Goal: Browse casually: Explore the website without a specific task or goal

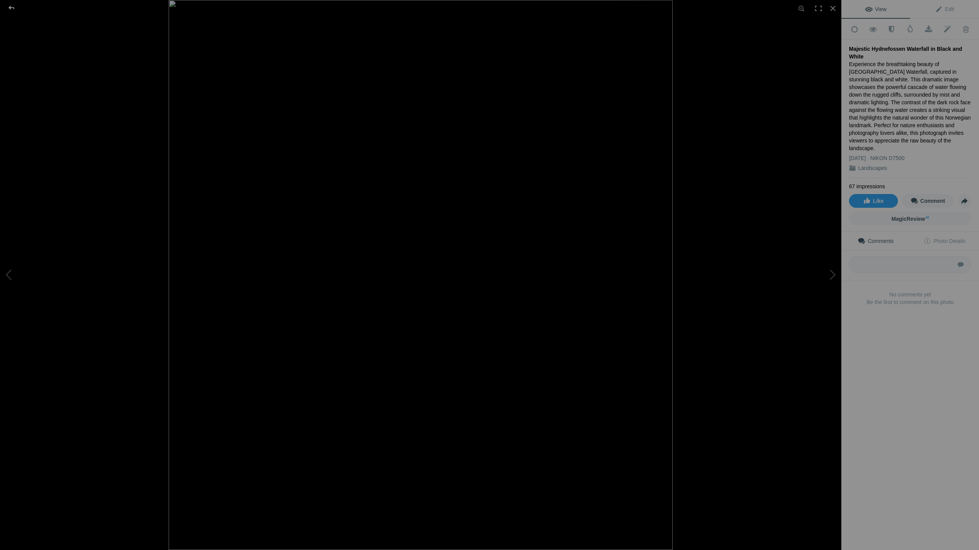
click at [11, 6] on div at bounding box center [12, 7] width 28 height 15
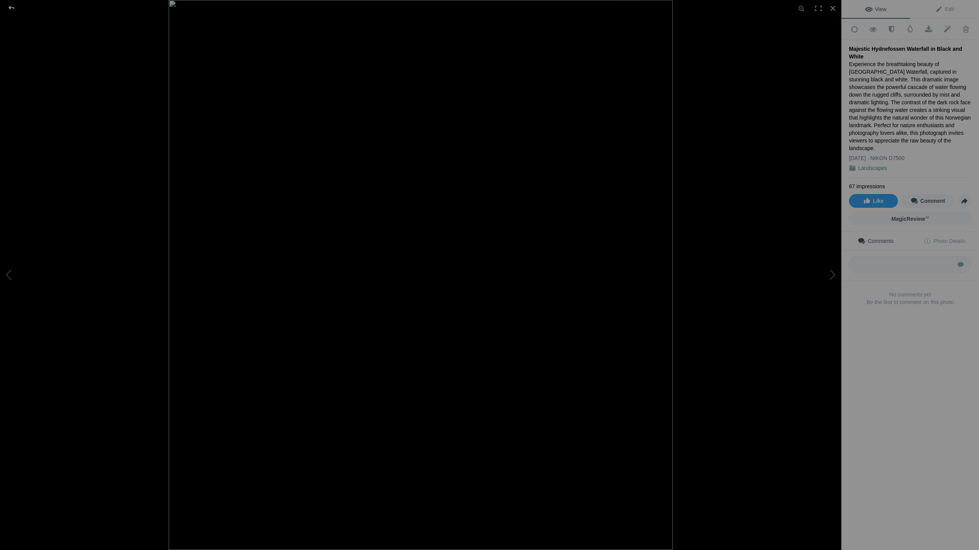
click at [18, 5] on div at bounding box center [12, 7] width 28 height 15
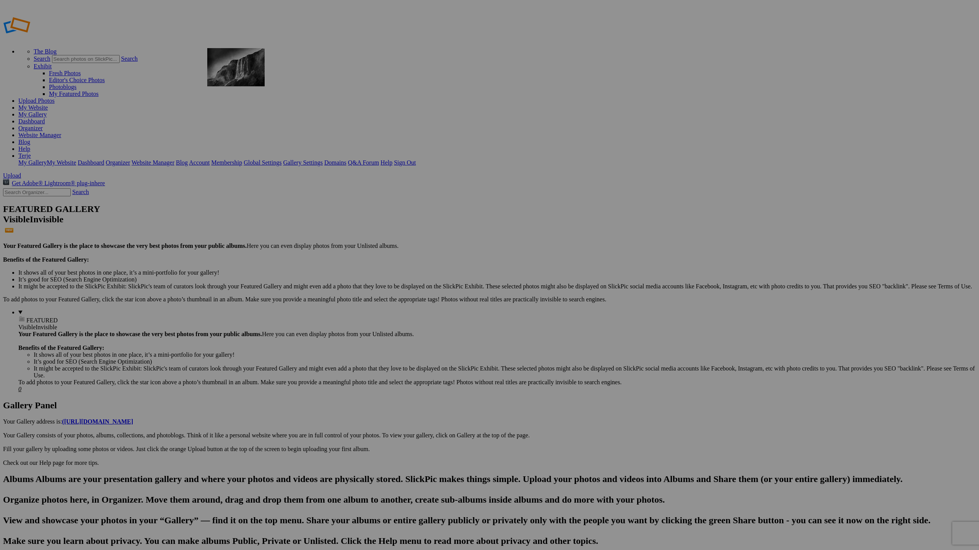
drag, startPoint x: 287, startPoint y: 207, endPoint x: 314, endPoint y: 98, distance: 112.6
drag, startPoint x: 357, startPoint y: 195, endPoint x: 330, endPoint y: 116, distance: 83.7
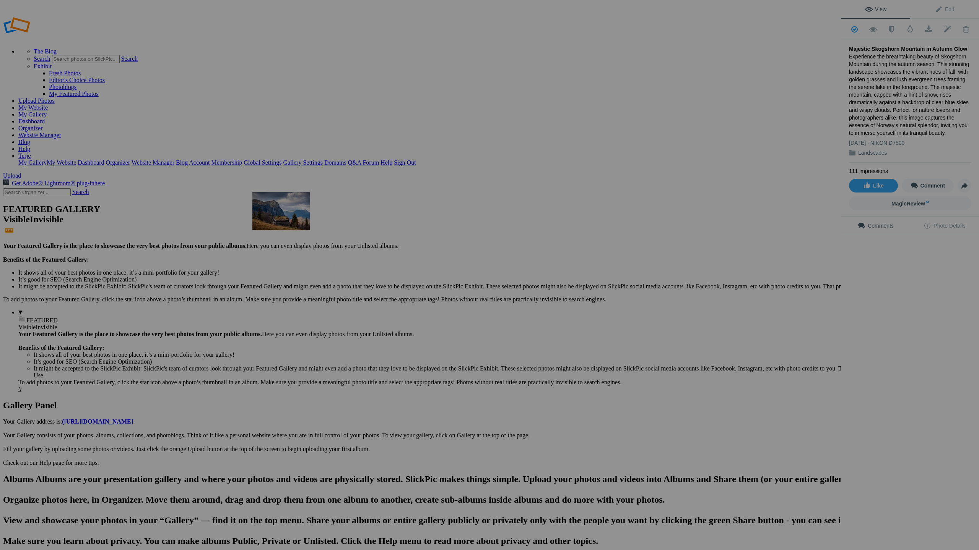
click at [282, 204] on img at bounding box center [280, 211] width 57 height 38
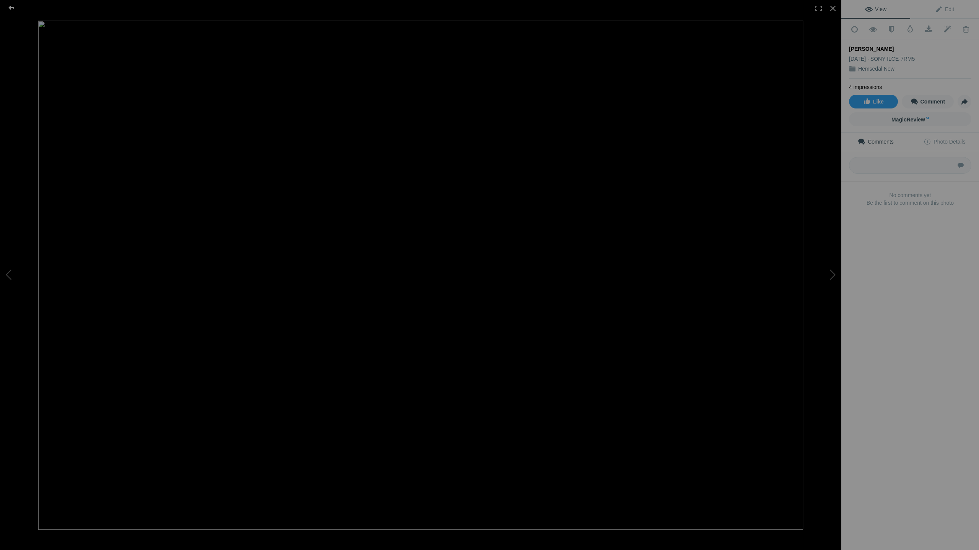
click at [13, 6] on div at bounding box center [12, 7] width 28 height 15
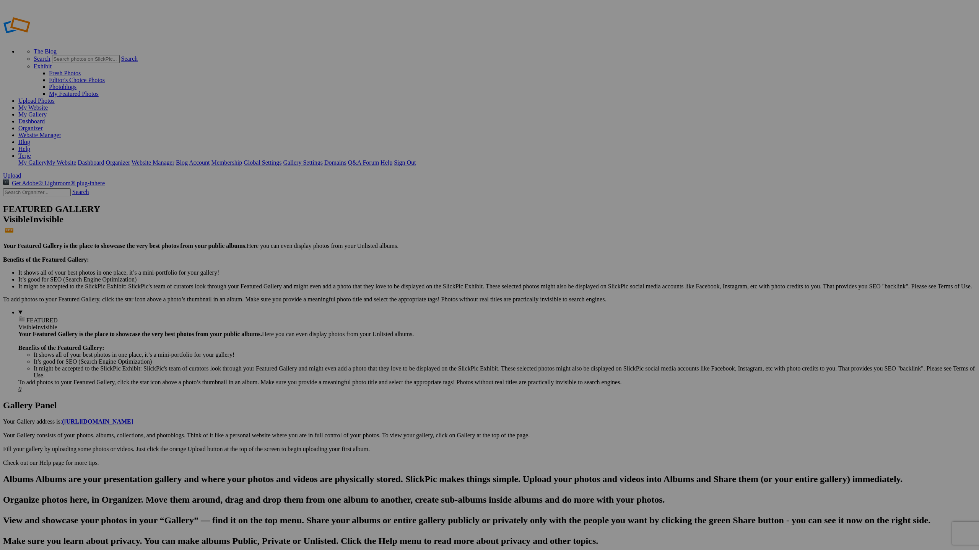
click at [221, 206] on img at bounding box center [212, 211] width 57 height 38
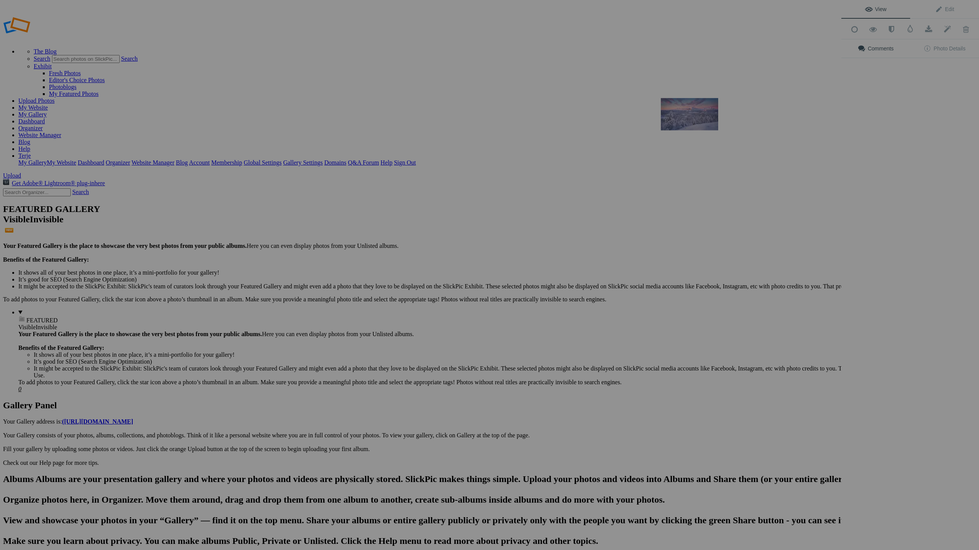
click at [694, 109] on img at bounding box center [689, 114] width 57 height 32
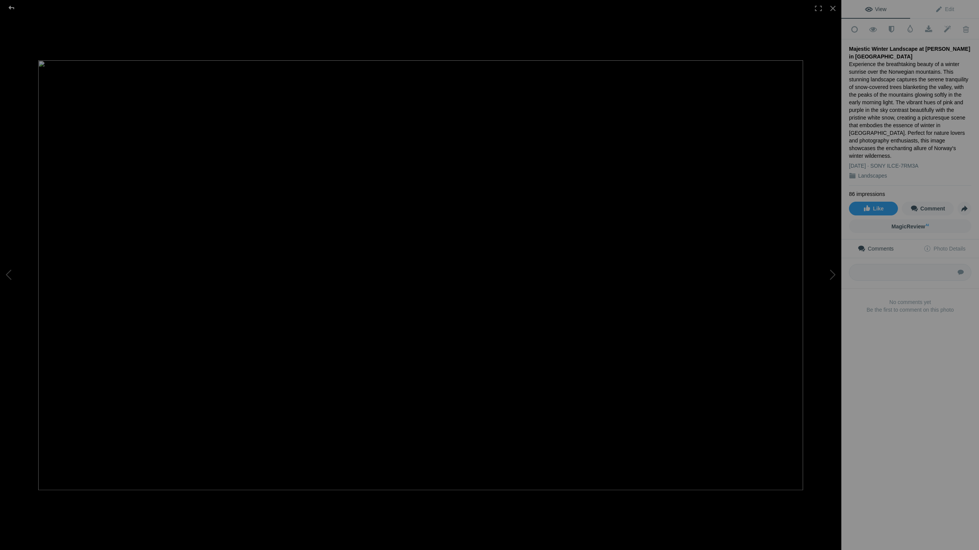
click at [10, 7] on div at bounding box center [12, 7] width 28 height 15
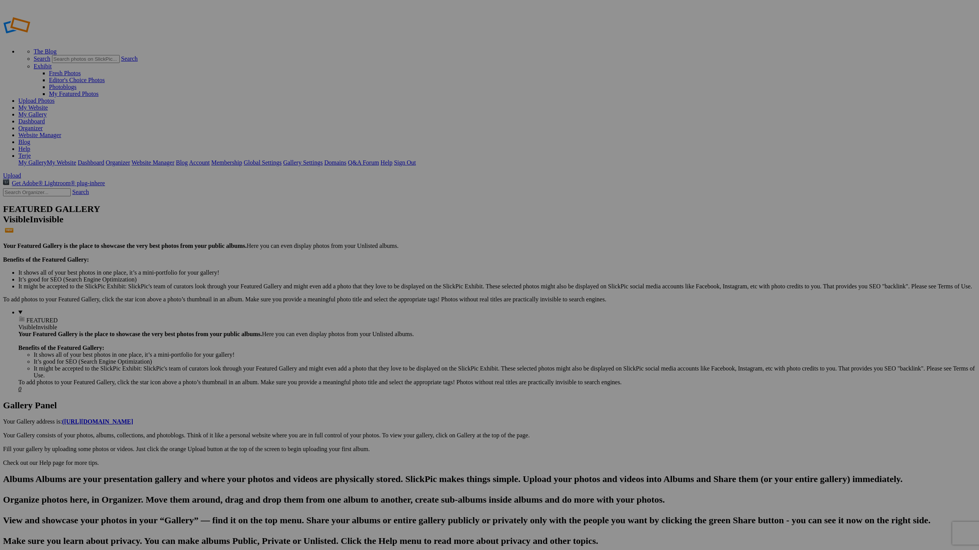
click at [891, 117] on div "View Edit Add to Quick Collection Remove from Quick Collection Hide from Public…" at bounding box center [910, 275] width 138 height 550
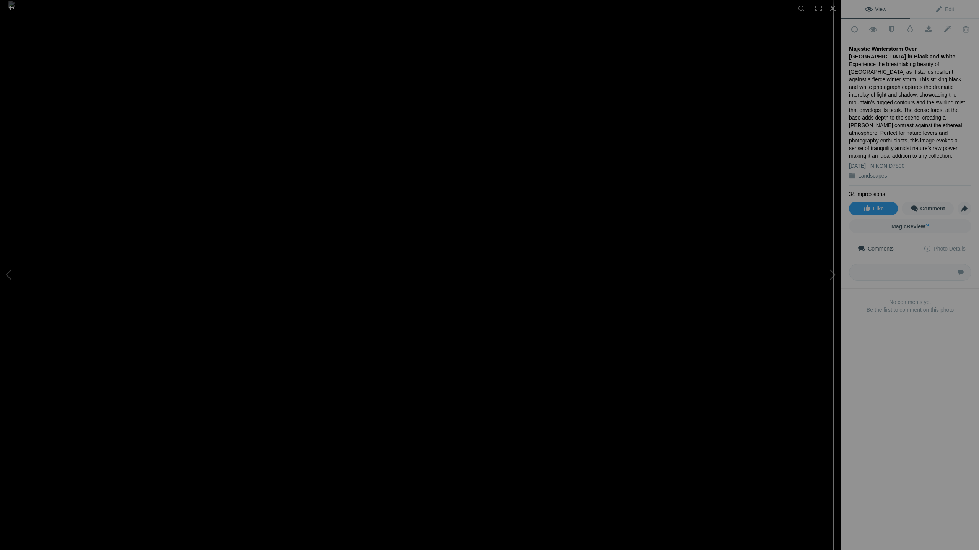
click at [10, 7] on div at bounding box center [12, 7] width 28 height 15
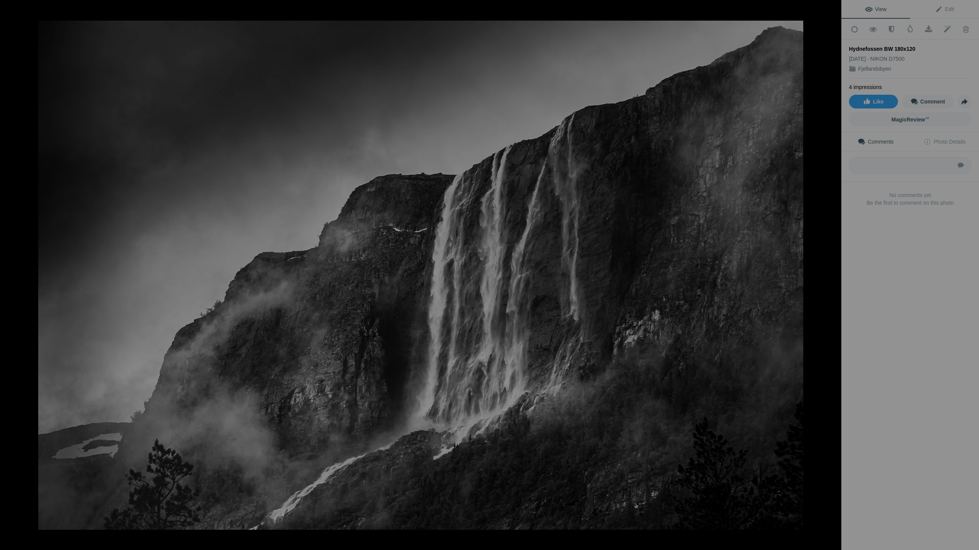
click at [10, 10] on div at bounding box center [12, 7] width 28 height 15
